Goal: Task Accomplishment & Management: Complete application form

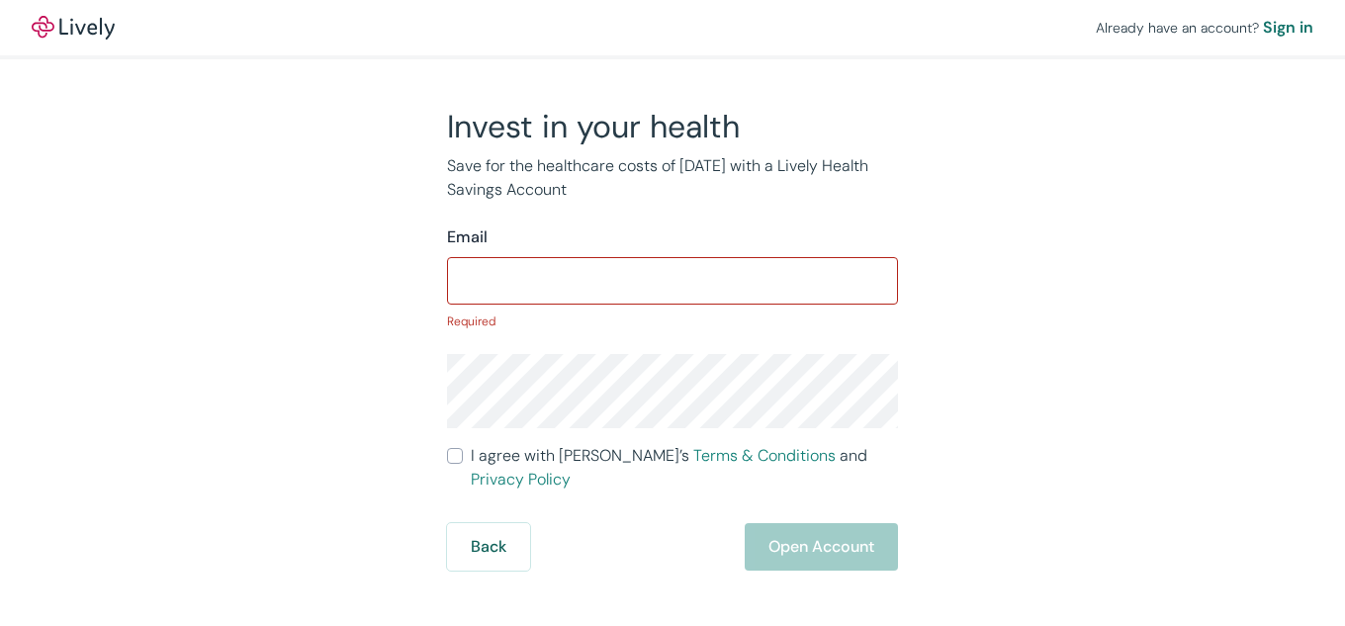
click at [764, 283] on input "Email" at bounding box center [672, 281] width 451 height 40
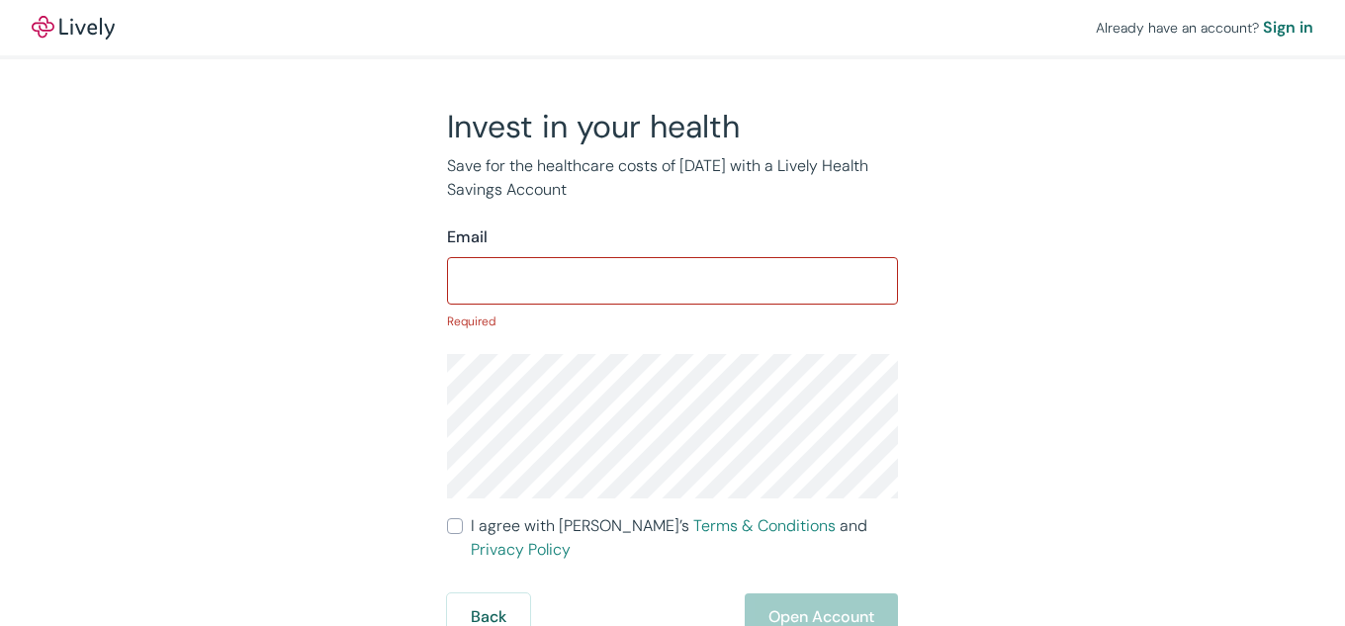
click at [821, 593] on div "Back Open Account" at bounding box center [672, 616] width 451 height 47
click at [622, 260] on div "​" at bounding box center [672, 280] width 451 height 47
drag, startPoint x: 458, startPoint y: 167, endPoint x: 921, endPoint y: 177, distance: 462.9
click at [872, 158] on p "Save for the healthcare costs of [DATE] with a Lively Health Savings Account" at bounding box center [672, 177] width 451 height 47
click at [1053, 229] on div "Invest in your health Save for the healthcare costs of tomorrow with a Lively H…" at bounding box center [660, 374] width 949 height 534
